Goal: Navigation & Orientation: Understand site structure

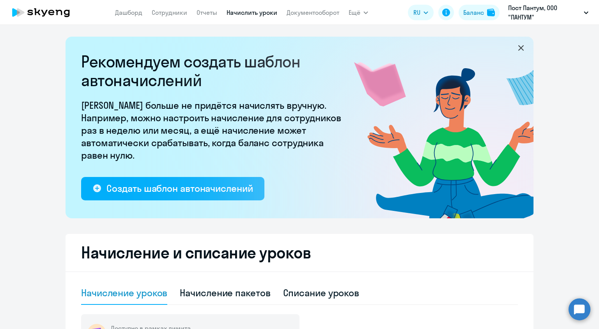
select select "10"
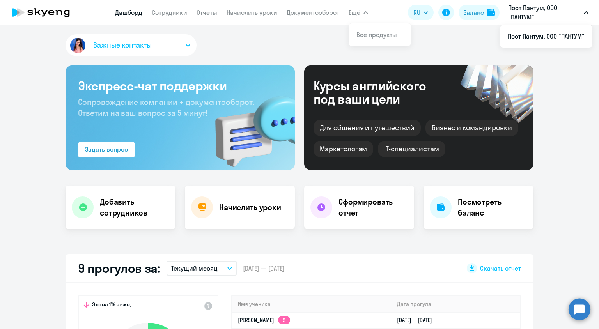
click at [150, 19] on nav "Дашборд Сотрудники Отчеты Начислить уроки Документооборот" at bounding box center [227, 13] width 224 height 16
click at [138, 14] on link "Дашборд" at bounding box center [128, 13] width 27 height 8
click at [167, 12] on link "Сотрудники" at bounding box center [169, 13] width 35 height 8
select select "30"
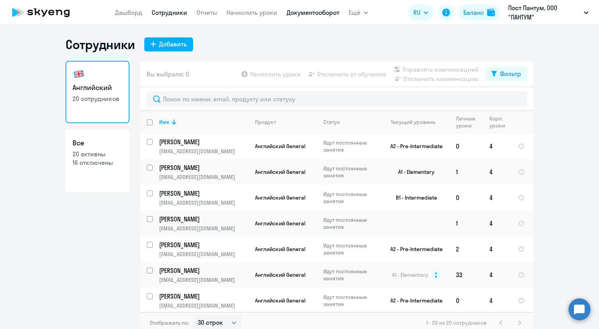
click at [304, 12] on link "Документооборот" at bounding box center [313, 13] width 53 height 8
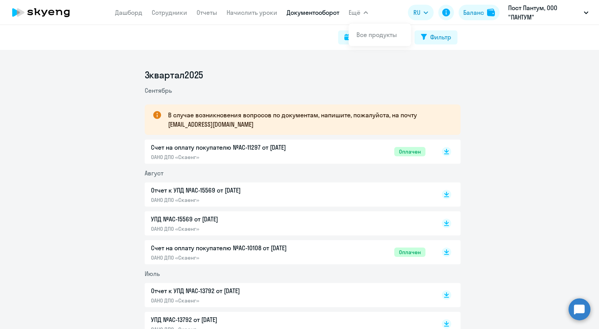
click at [365, 15] on button "Ещё" at bounding box center [358, 13] width 19 height 16
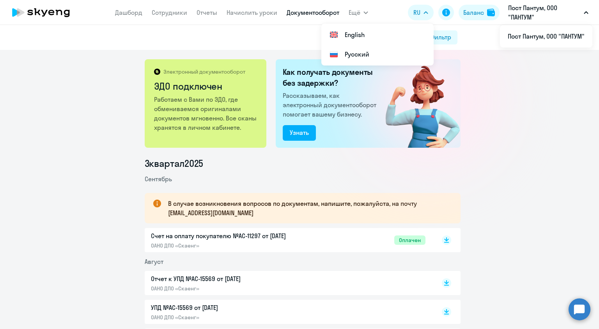
click at [524, 14] on p "Пост Пантум, ООО "ПАНТУМ"" at bounding box center [544, 12] width 73 height 19
click at [51, 22] on app-header "Дашборд Сотрудники Отчеты Начислить уроки Документооборот Ещё Все продукты Дашб…" at bounding box center [299, 12] width 599 height 25
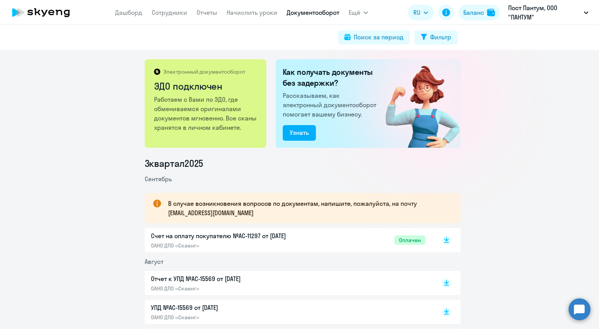
click at [53, 11] on icon at bounding box center [51, 12] width 6 height 5
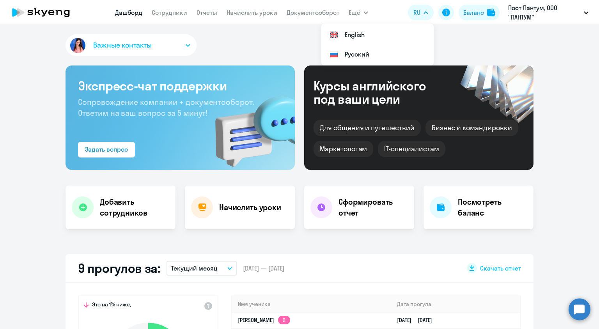
select select "30"
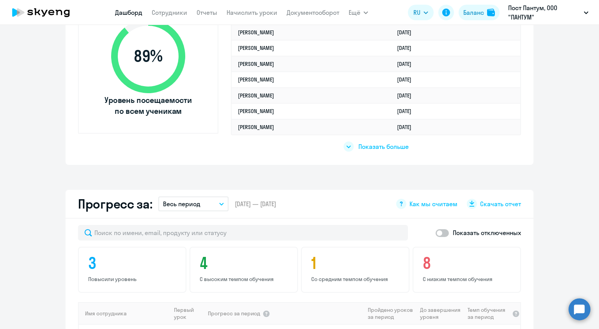
scroll to position [266, 0]
